Goal: Find specific page/section: Find specific page/section

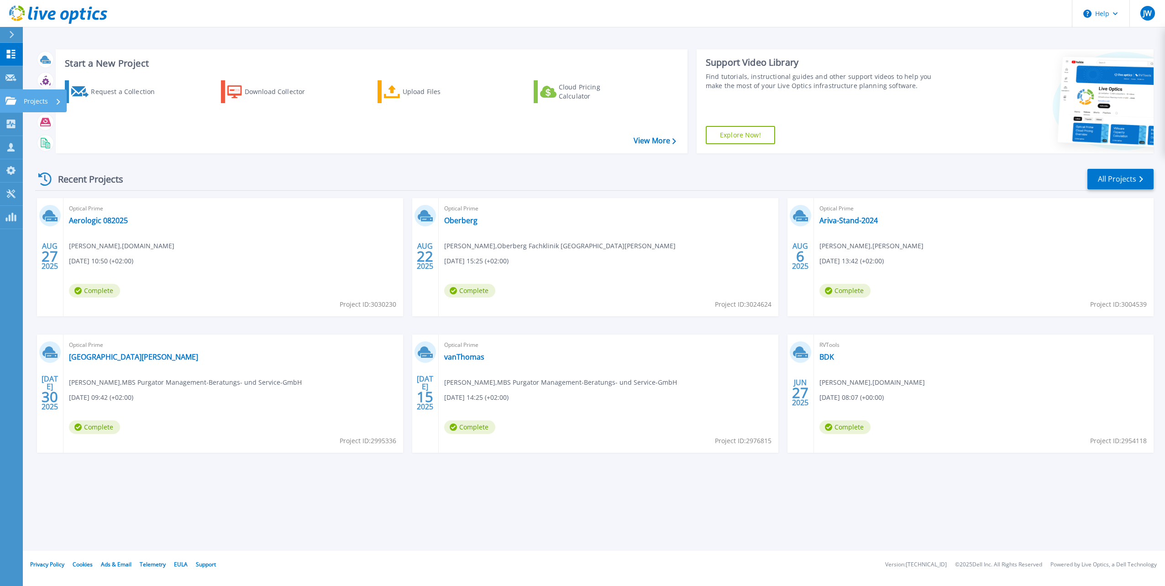
click at [10, 105] on link "Projects Projects" at bounding box center [11, 101] width 23 height 23
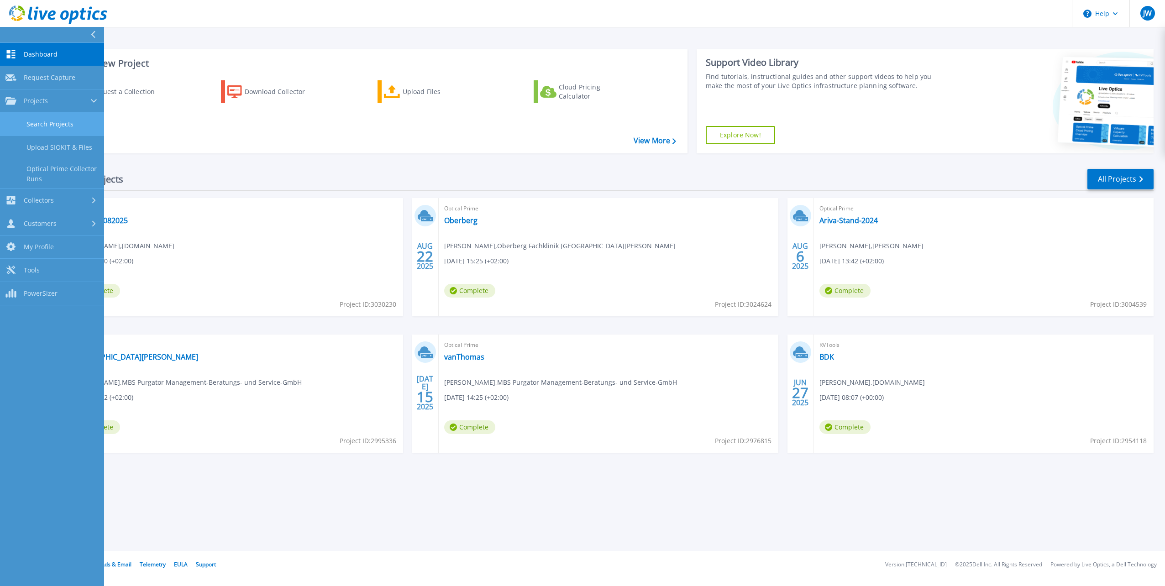
click at [42, 126] on link "Search Projects" at bounding box center [52, 124] width 104 height 23
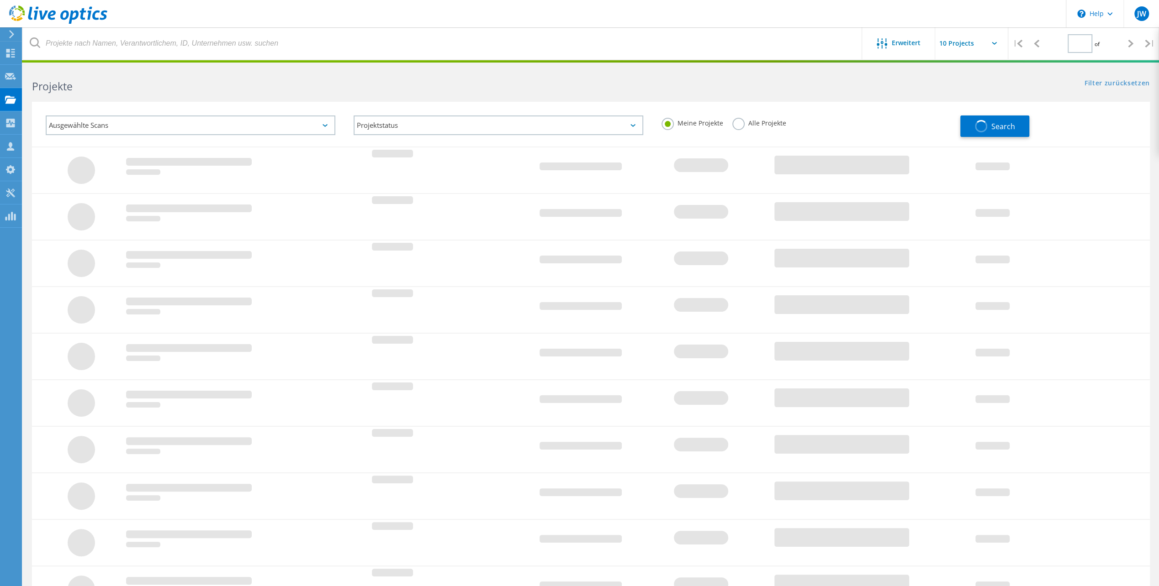
type input "1"
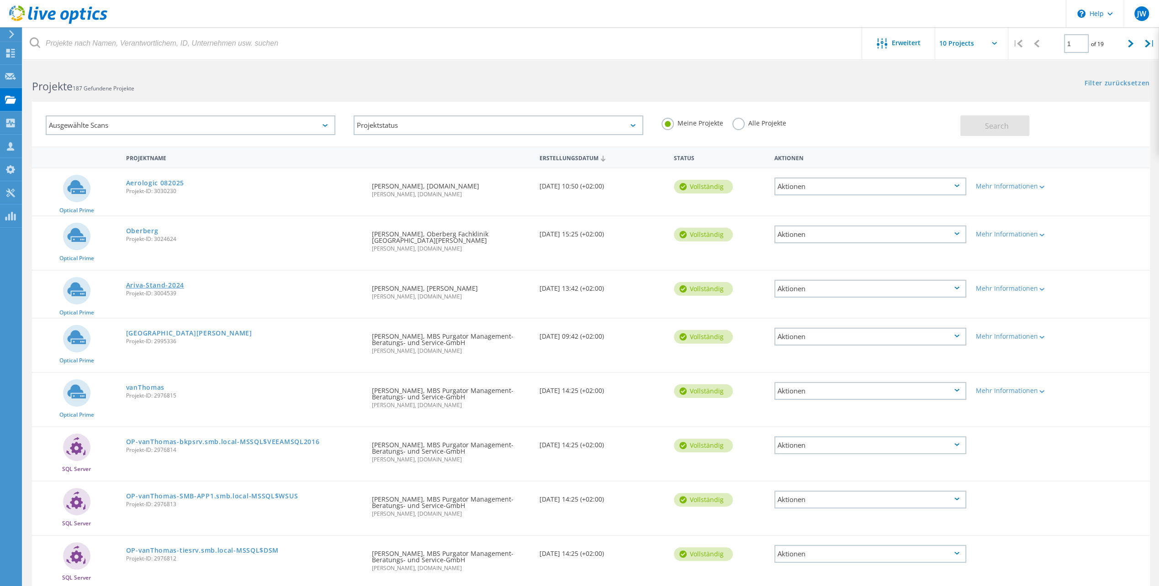
click at [155, 286] on link "Ariva-Stand-2024" at bounding box center [155, 285] width 58 height 6
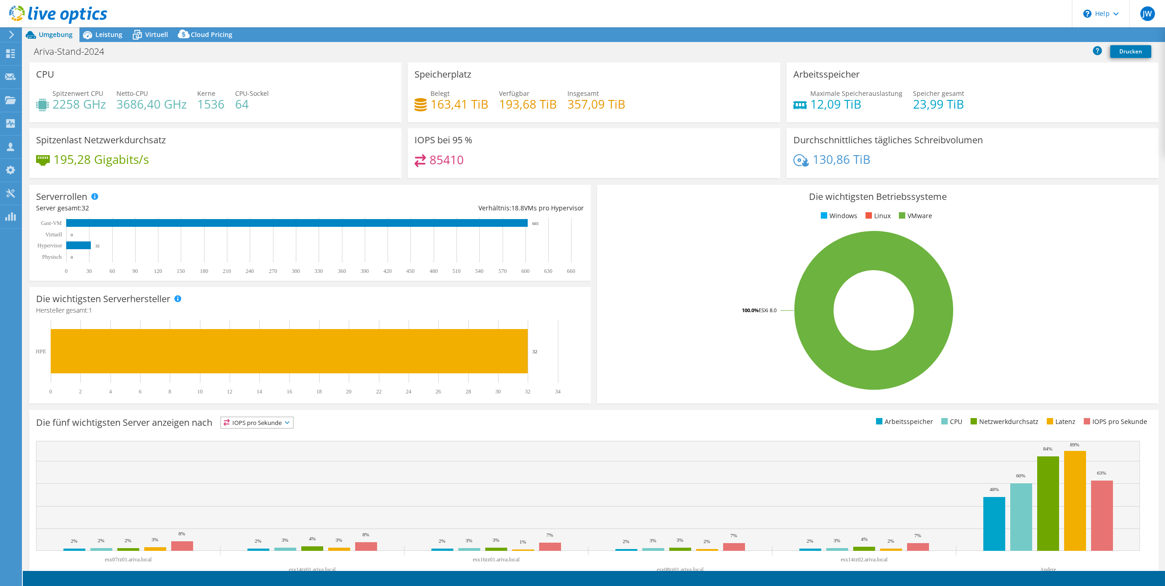
select select "EUFrankfurt"
select select "EUR"
